Goal: Information Seeking & Learning: Learn about a topic

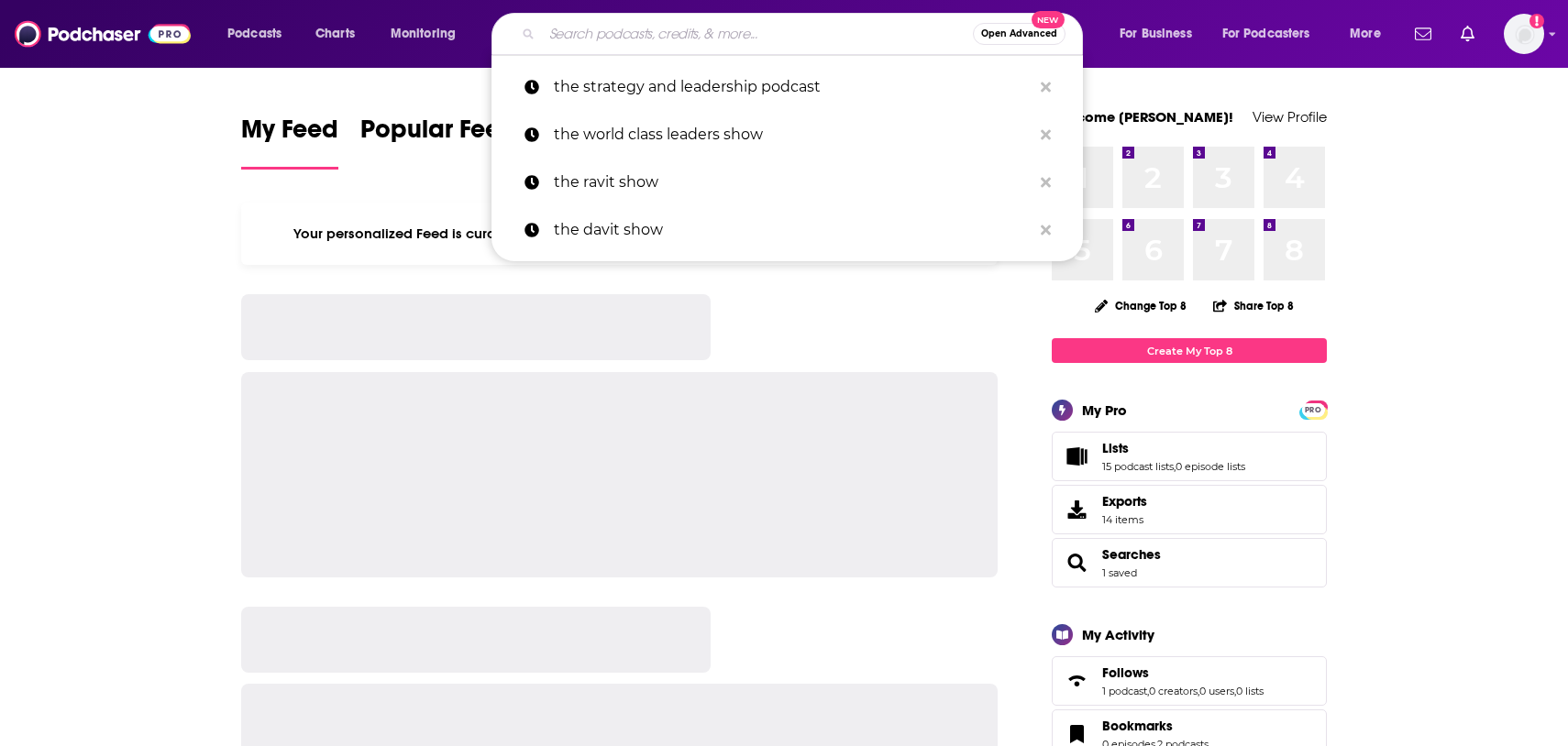
click at [595, 37] on input "Search podcasts, credits, & more..." at bounding box center [758, 34] width 431 height 29
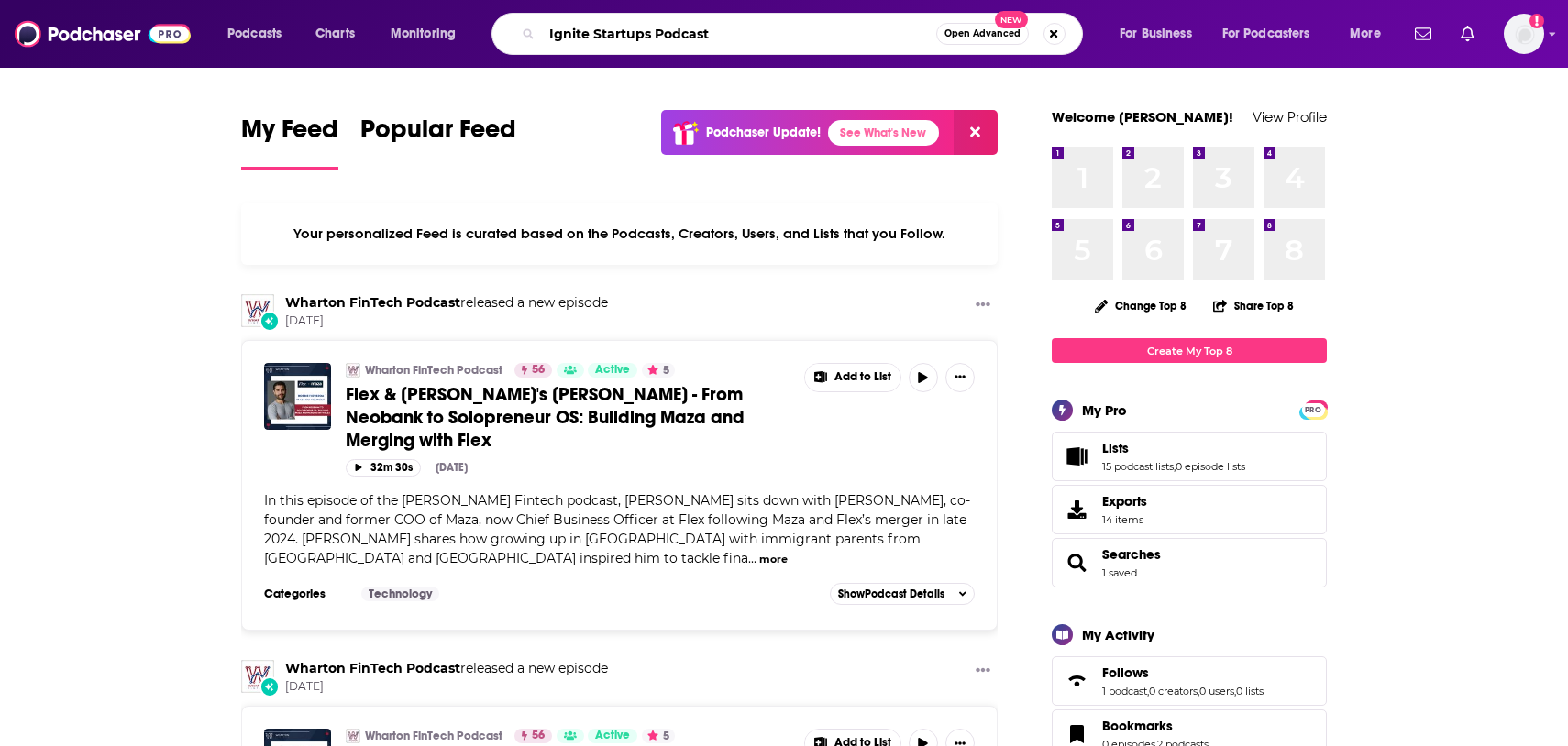
type input "Ignite Startups Podcast"
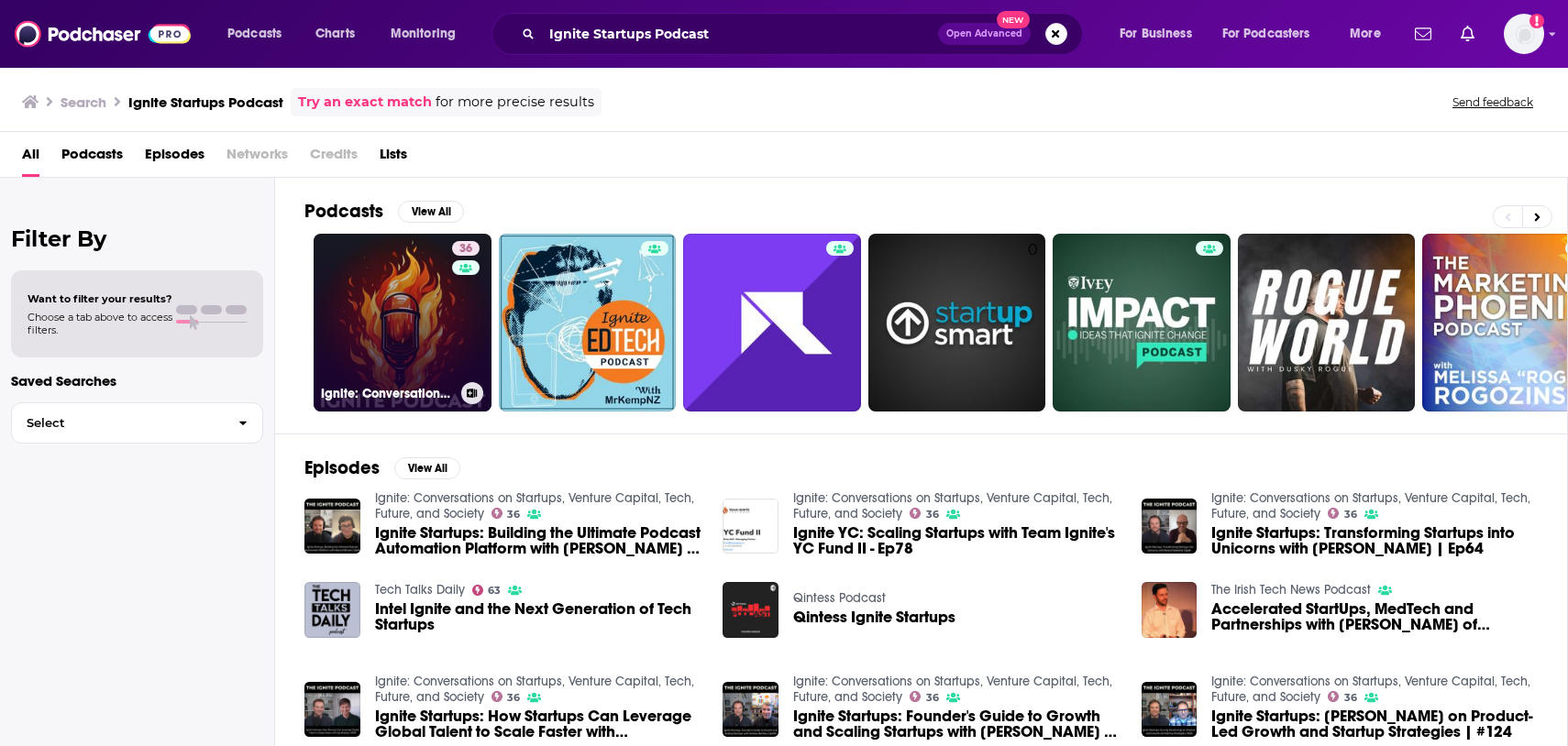
click at [347, 358] on link "36 Ignite: Conversations on Startups, Venture Capital, Tech, Future, and Society" at bounding box center [403, 323] width 178 height 178
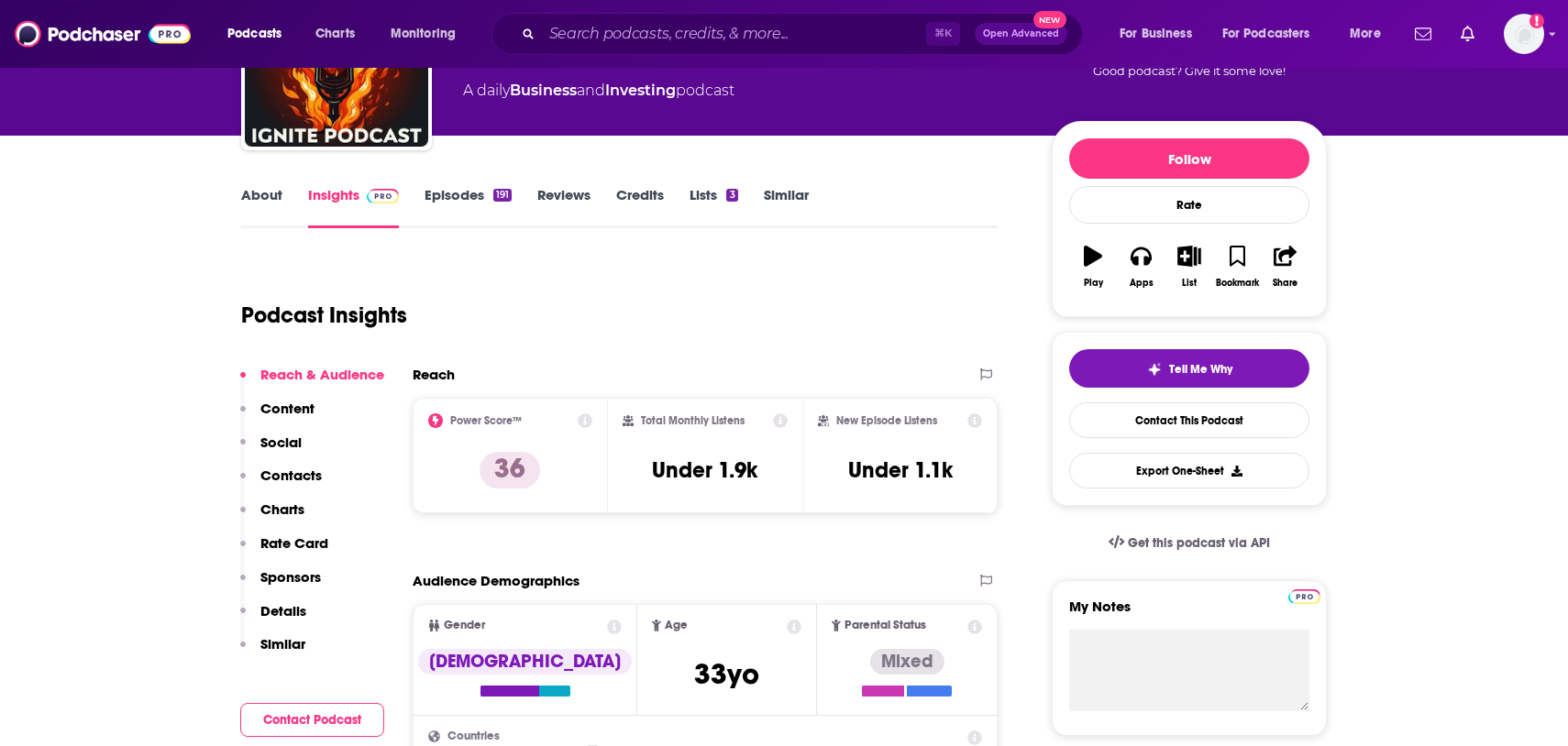
scroll to position [196, 0]
